Goal: Task Accomplishment & Management: Use online tool/utility

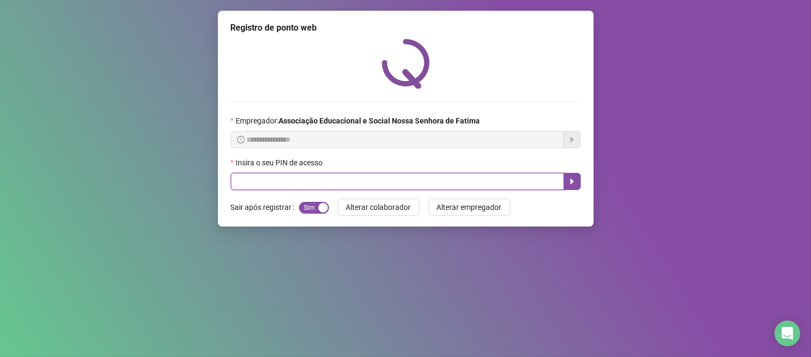
click at [246, 182] on input "text" at bounding box center [397, 181] width 333 height 17
type input "***"
click at [572, 188] on button "button" at bounding box center [571, 181] width 17 height 17
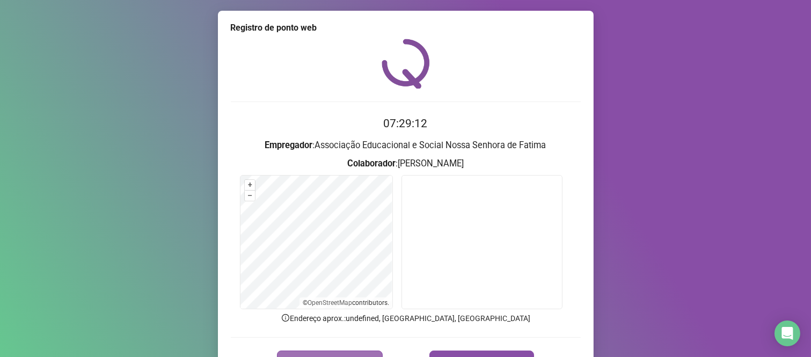
click at [328, 356] on span "REGISTRAR PONTO" at bounding box center [336, 361] width 76 height 13
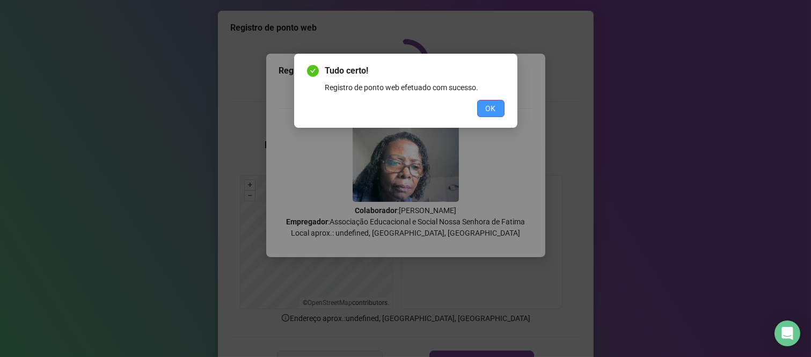
click at [499, 111] on button "OK" at bounding box center [490, 108] width 27 height 17
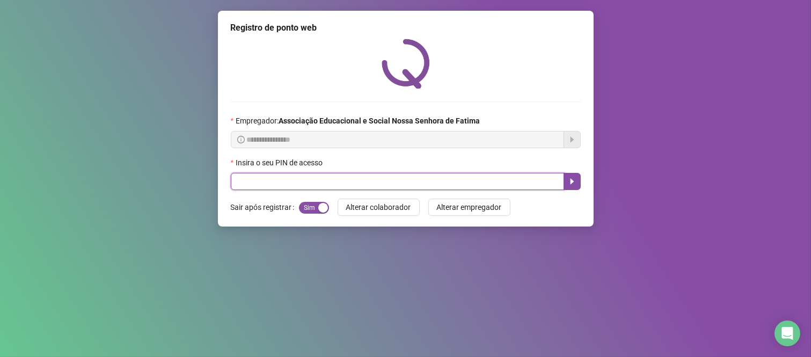
click at [274, 186] on input "text" at bounding box center [397, 181] width 333 height 17
type input "****"
click at [578, 180] on button "button" at bounding box center [571, 181] width 17 height 17
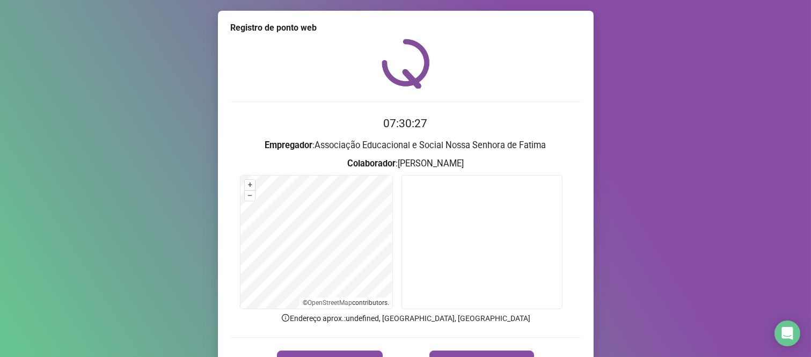
click at [581, 175] on div "Registro de ponto web 07:30:27 Empregador : Associação Educacional e Social Nos…" at bounding box center [405, 208] width 375 height 395
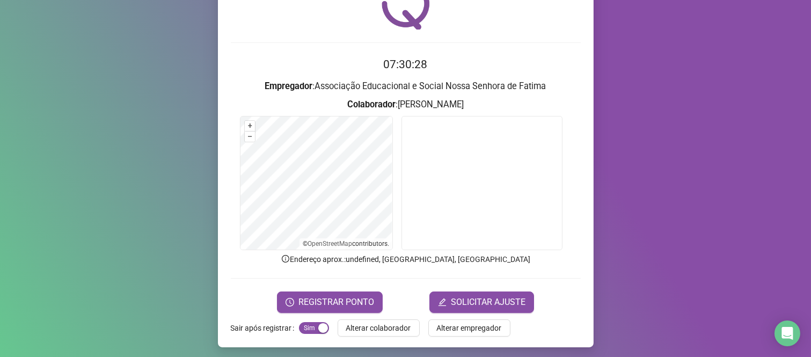
scroll to position [61, 0]
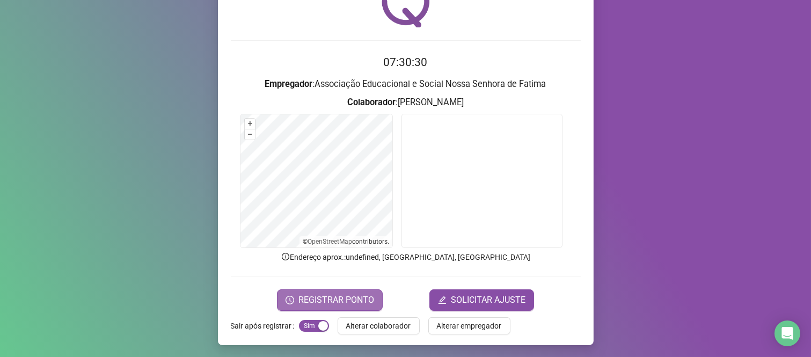
click at [362, 291] on button "REGISTRAR PONTO" at bounding box center [330, 299] width 106 height 21
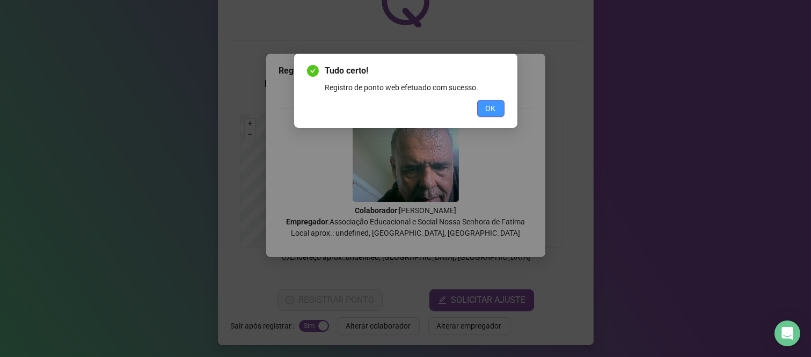
click at [480, 100] on button "OK" at bounding box center [490, 108] width 27 height 17
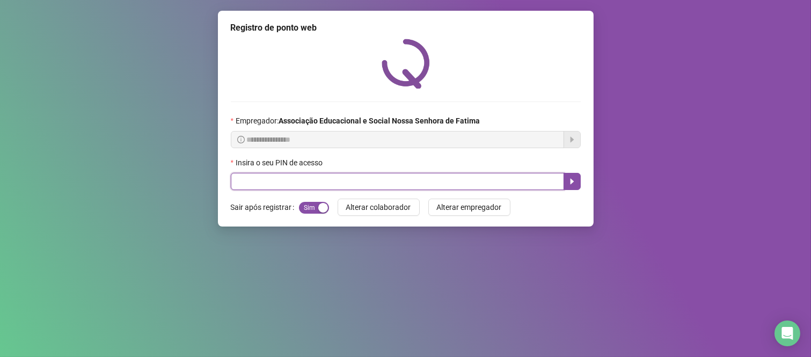
click at [313, 189] on input "text" at bounding box center [397, 181] width 333 height 17
type input "*****"
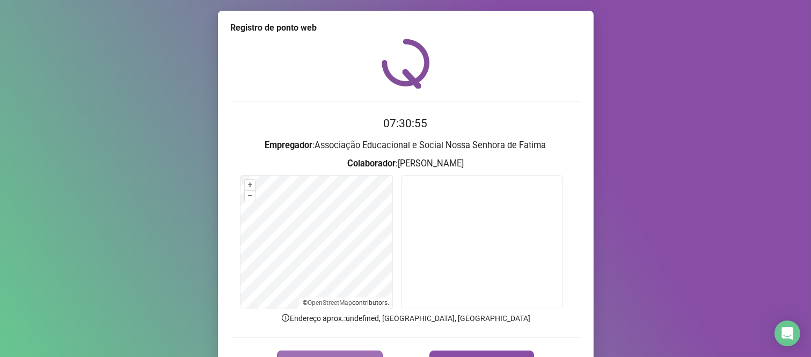
click at [329, 353] on button "REGISTRAR PONTO" at bounding box center [330, 360] width 106 height 21
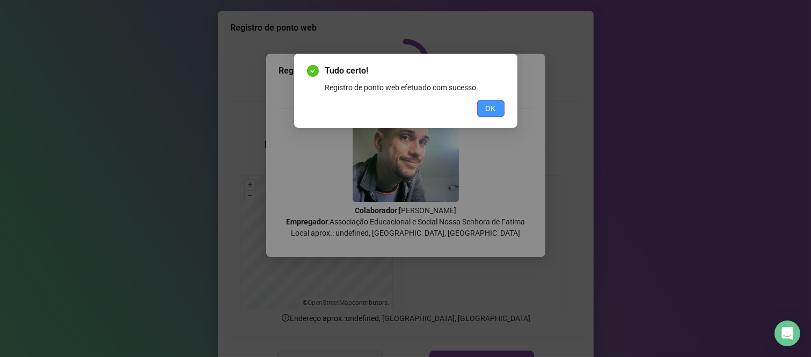
click at [490, 109] on span "OK" at bounding box center [490, 108] width 10 height 12
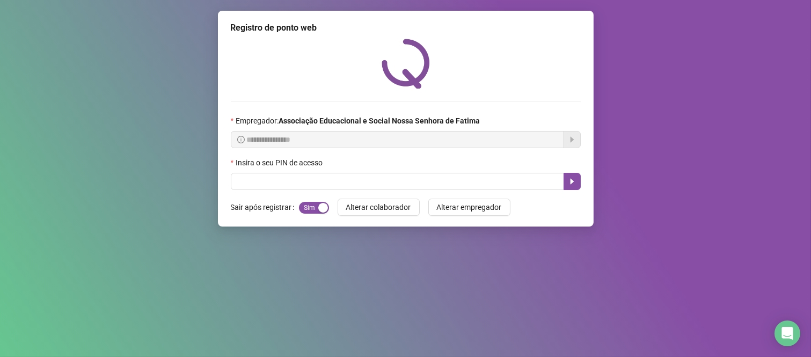
click at [393, 125] on strong "Associação Educacional e Social Nossa Senhora de Fatima" at bounding box center [378, 120] width 201 height 9
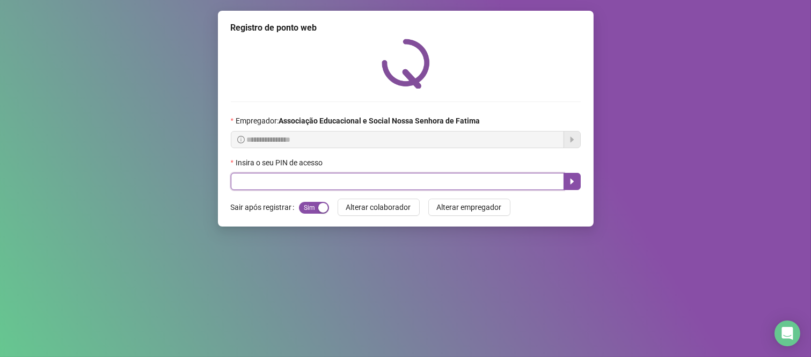
click at [375, 179] on input "text" at bounding box center [397, 181] width 333 height 17
type input "****"
click at [572, 189] on button "button" at bounding box center [571, 181] width 17 height 17
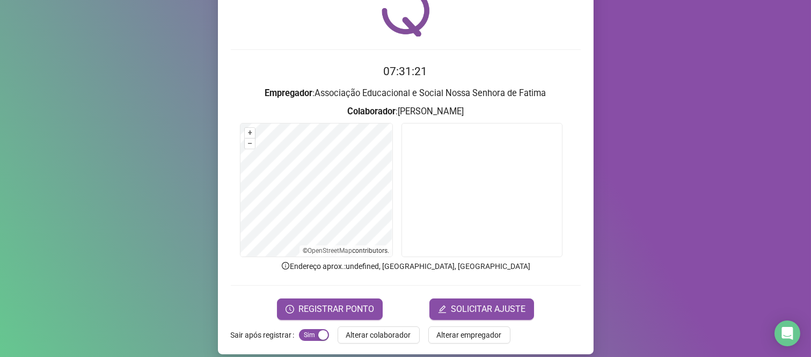
scroll to position [61, 0]
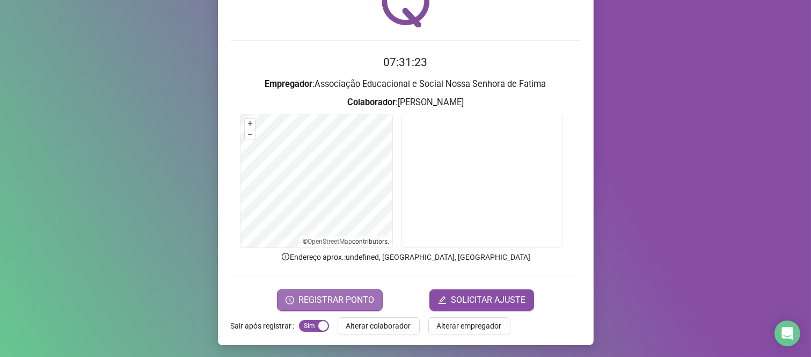
click at [325, 292] on button "REGISTRAR PONTO" at bounding box center [330, 299] width 106 height 21
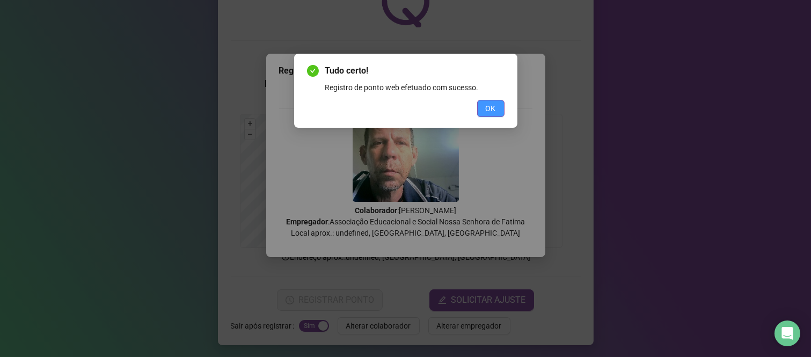
click at [492, 109] on span "OK" at bounding box center [490, 108] width 10 height 12
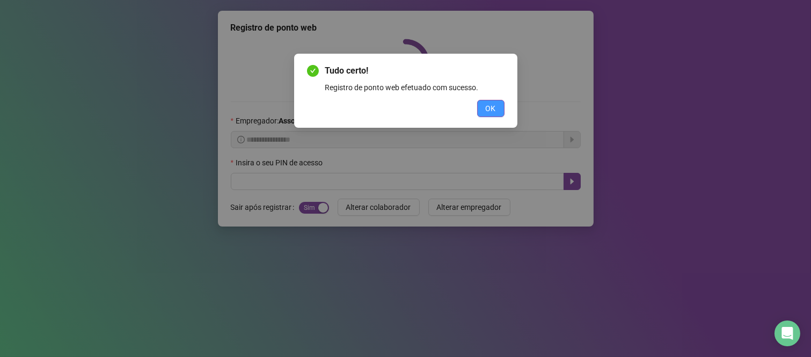
scroll to position [0, 0]
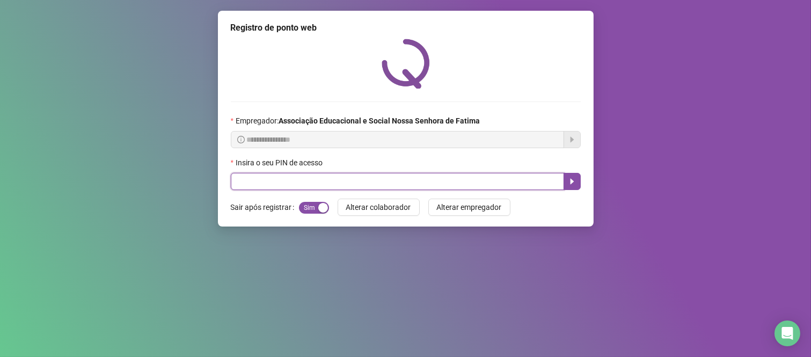
click at [384, 184] on input "text" at bounding box center [397, 181] width 333 height 17
type input "***"
click at [574, 180] on icon "caret-right" at bounding box center [572, 181] width 9 height 9
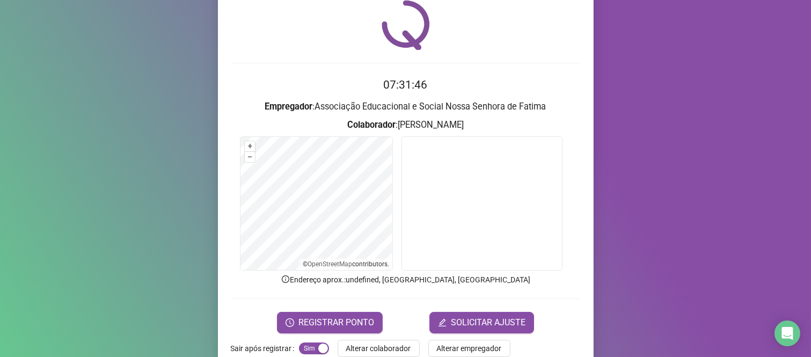
scroll to position [61, 0]
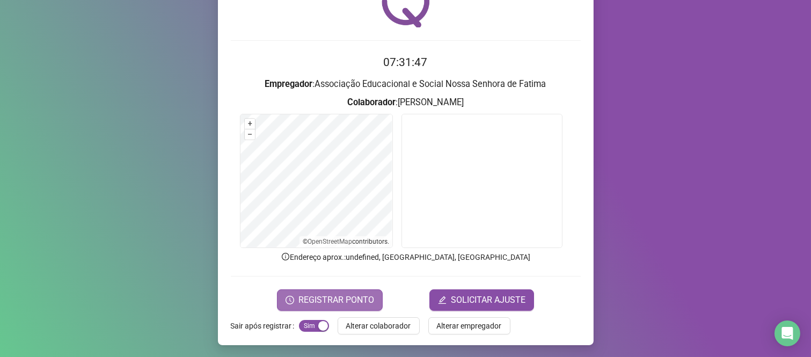
click at [299, 300] on span "REGISTRAR PONTO" at bounding box center [336, 299] width 76 height 13
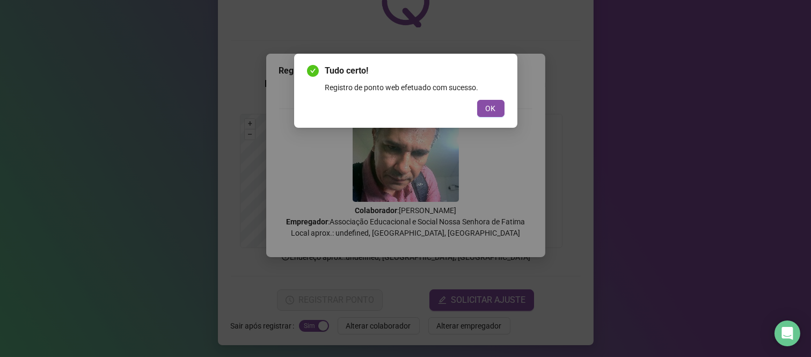
click at [483, 109] on button "OK" at bounding box center [490, 108] width 27 height 17
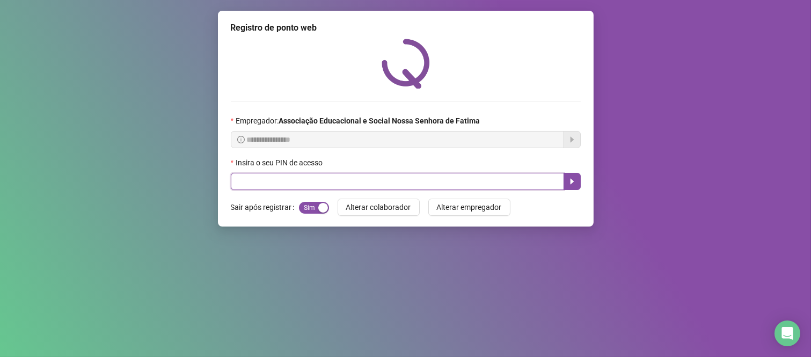
click at [444, 181] on input "text" at bounding box center [397, 181] width 333 height 17
type input "****"
click at [576, 175] on button "button" at bounding box center [571, 181] width 17 height 17
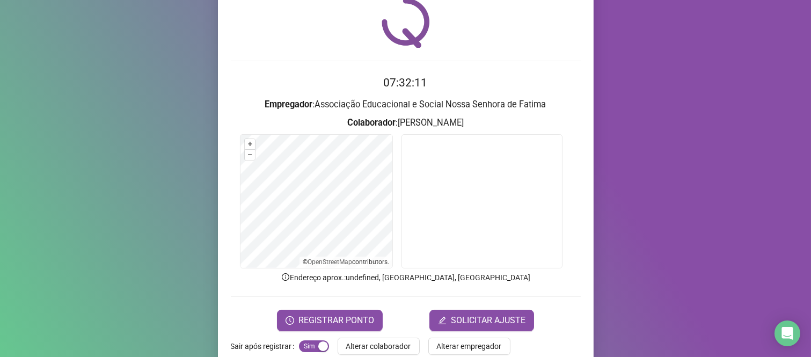
scroll to position [45, 0]
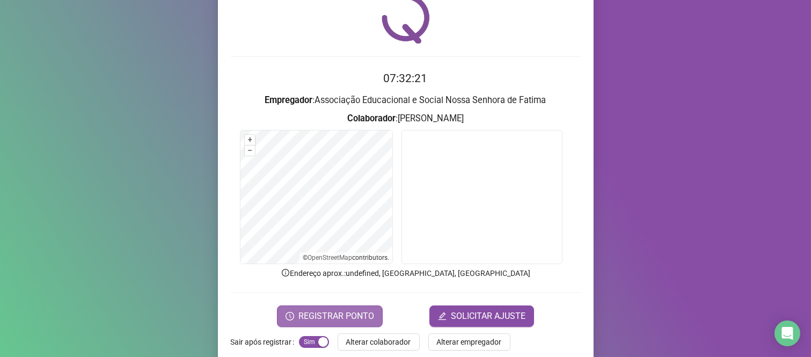
click at [352, 312] on span "REGISTRAR PONTO" at bounding box center [336, 316] width 76 height 13
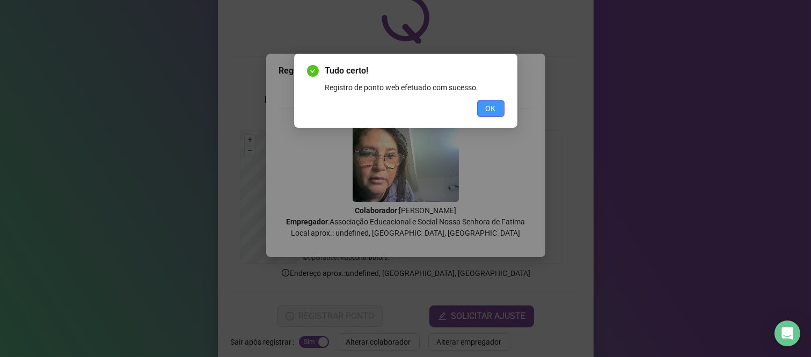
click at [484, 103] on button "OK" at bounding box center [490, 108] width 27 height 17
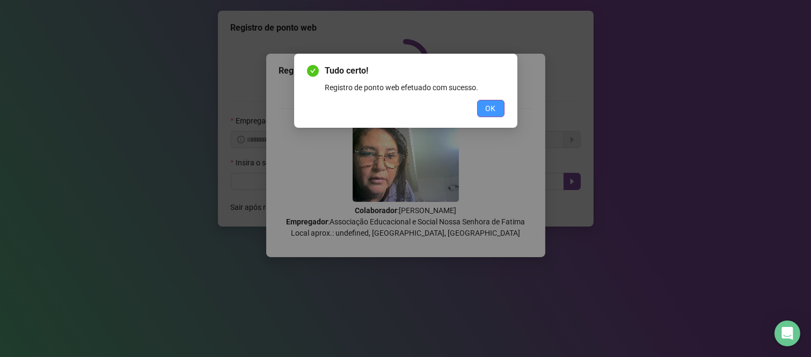
scroll to position [0, 0]
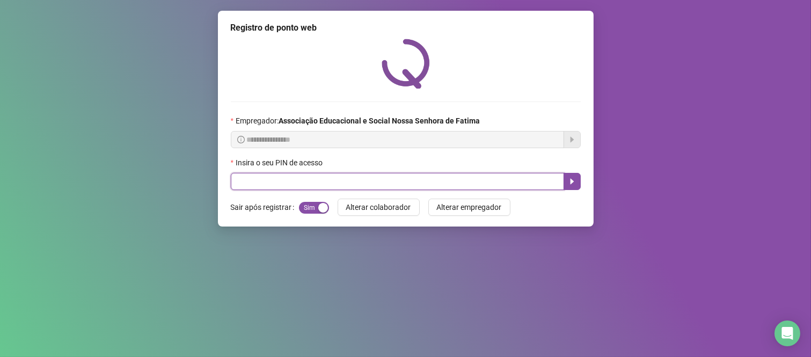
click at [326, 181] on input "text" at bounding box center [397, 181] width 333 height 17
type input "***"
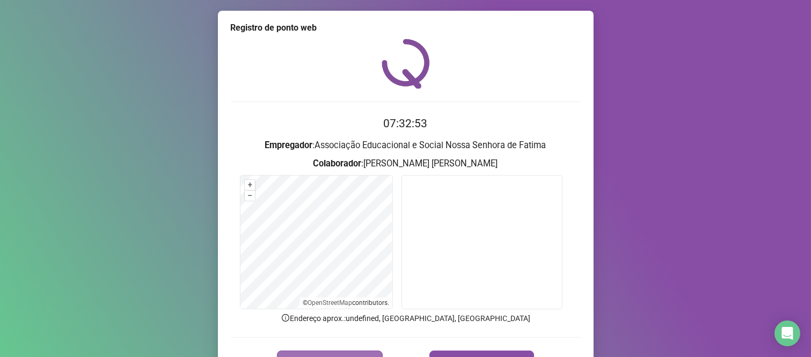
click at [329, 355] on span "REGISTRAR PONTO" at bounding box center [336, 361] width 76 height 13
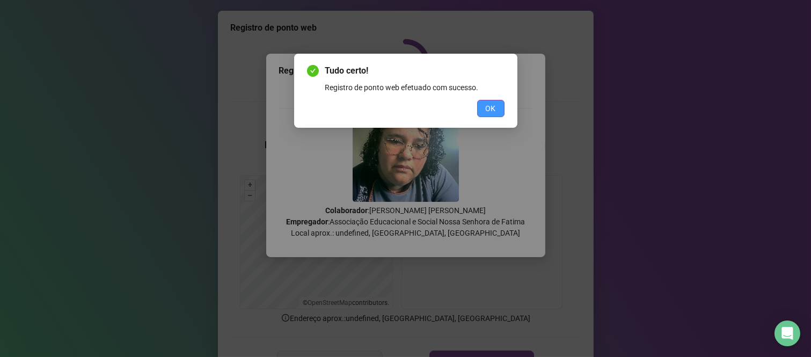
click at [492, 109] on span "OK" at bounding box center [490, 108] width 10 height 12
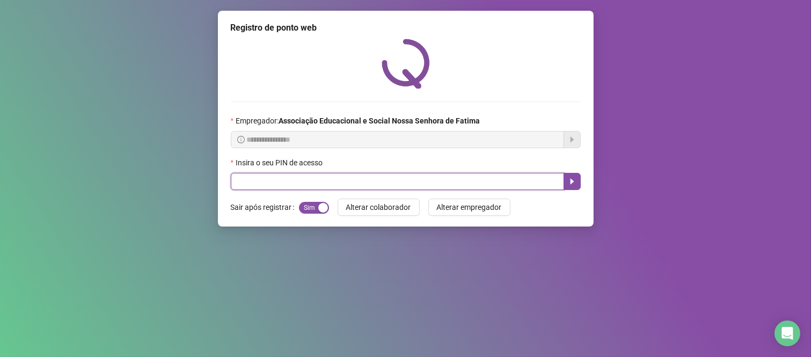
click at [425, 185] on input "text" at bounding box center [397, 181] width 333 height 17
type input "****"
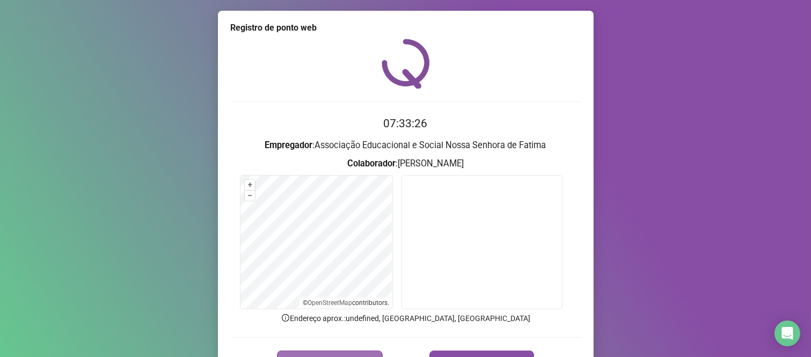
click at [359, 352] on button "REGISTRAR PONTO" at bounding box center [330, 360] width 106 height 21
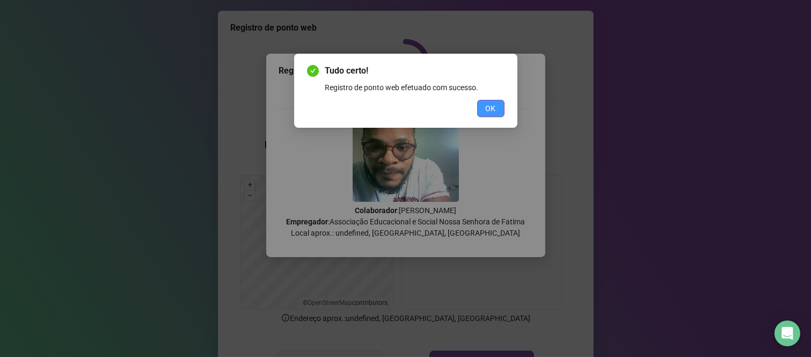
click at [499, 100] on button "OK" at bounding box center [490, 108] width 27 height 17
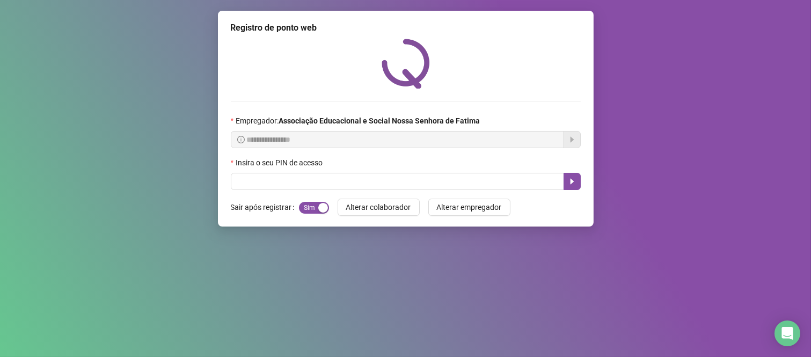
click at [349, 192] on div "**********" at bounding box center [405, 119] width 375 height 216
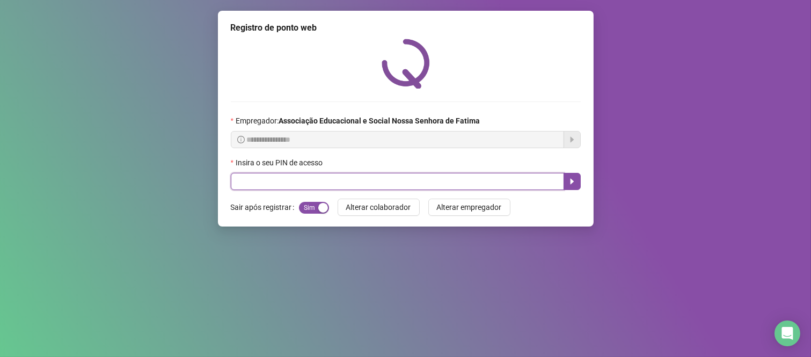
click at [352, 181] on input "text" at bounding box center [397, 181] width 333 height 17
type input "****"
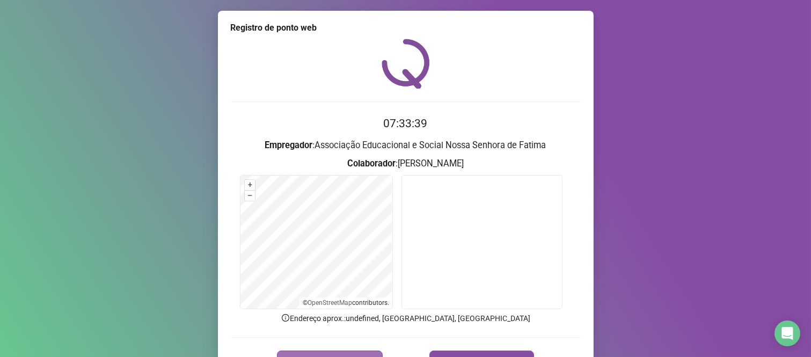
click at [327, 355] on span "REGISTRAR PONTO" at bounding box center [336, 361] width 76 height 13
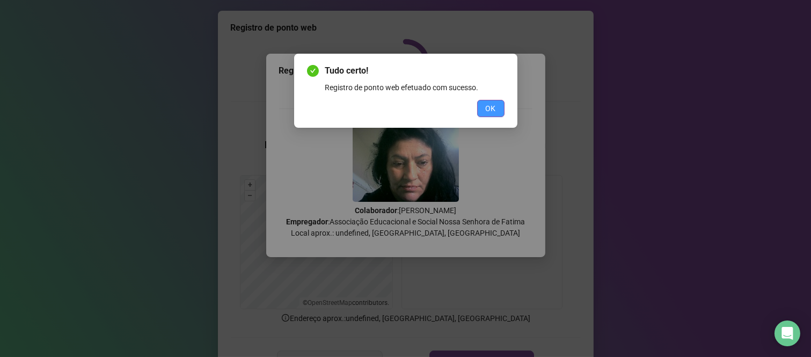
click at [483, 109] on button "OK" at bounding box center [490, 108] width 27 height 17
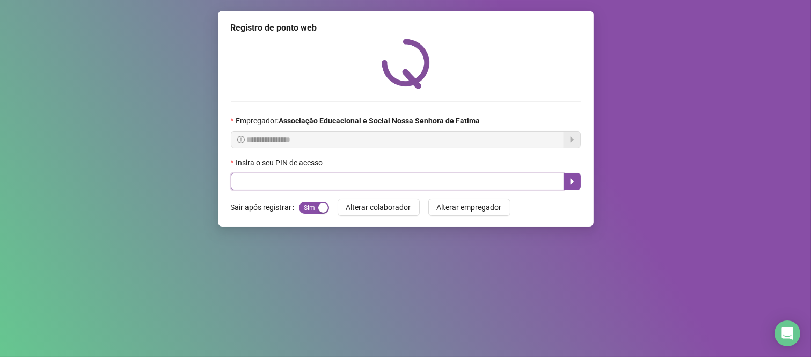
click at [290, 185] on input "text" at bounding box center [397, 181] width 333 height 17
type input "****"
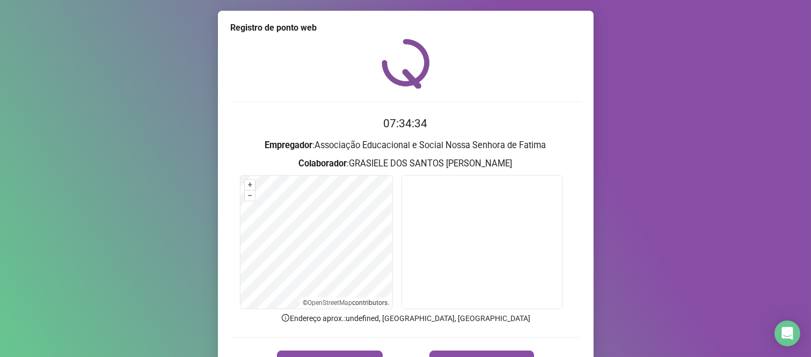
scroll to position [61, 0]
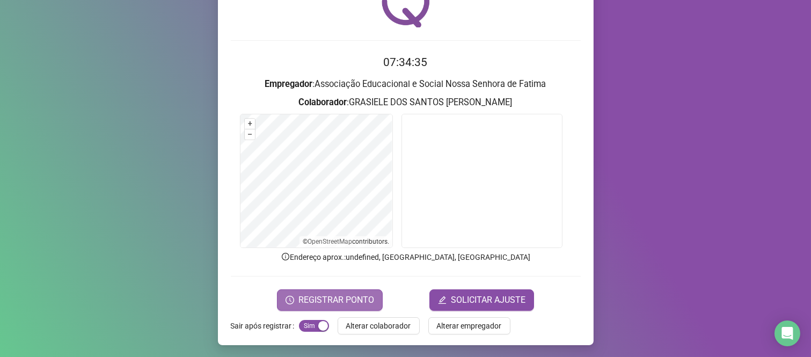
click at [342, 299] on span "REGISTRAR PONTO" at bounding box center [336, 299] width 76 height 13
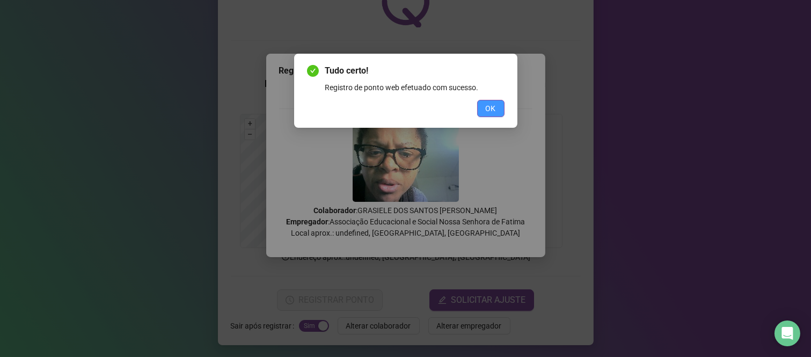
click at [489, 106] on span "OK" at bounding box center [490, 108] width 10 height 12
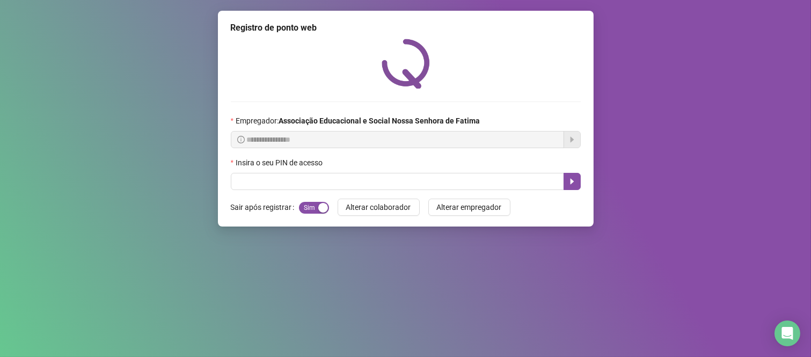
scroll to position [0, 0]
